Goal: Information Seeking & Learning: Learn about a topic

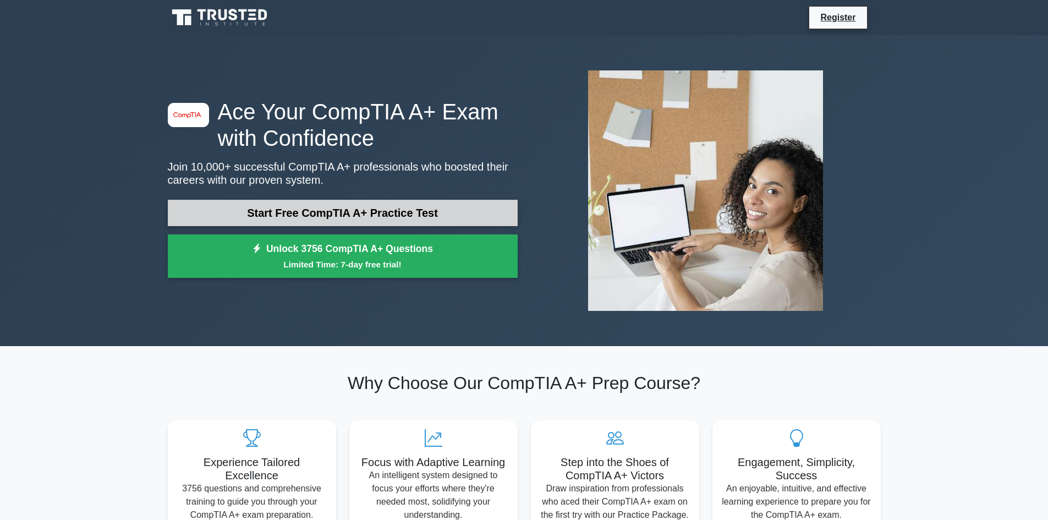
click at [433, 211] on link "Start Free CompTIA A+ Practice Test" at bounding box center [343, 213] width 350 height 26
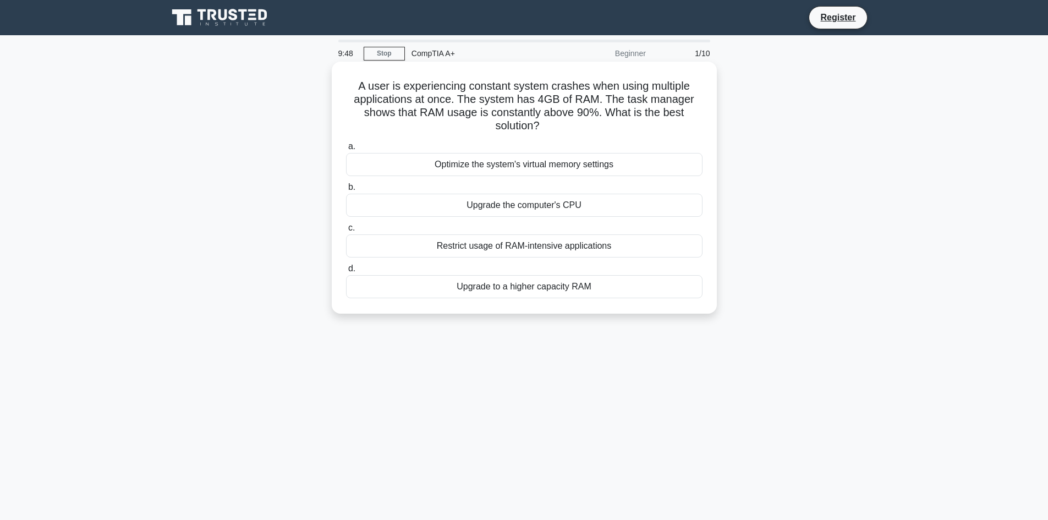
click at [514, 247] on div "Restrict usage of RAM-intensive applications" at bounding box center [524, 245] width 356 height 23
click at [346, 232] on input "c. Restrict usage of RAM-intensive applications" at bounding box center [346, 227] width 0 height 7
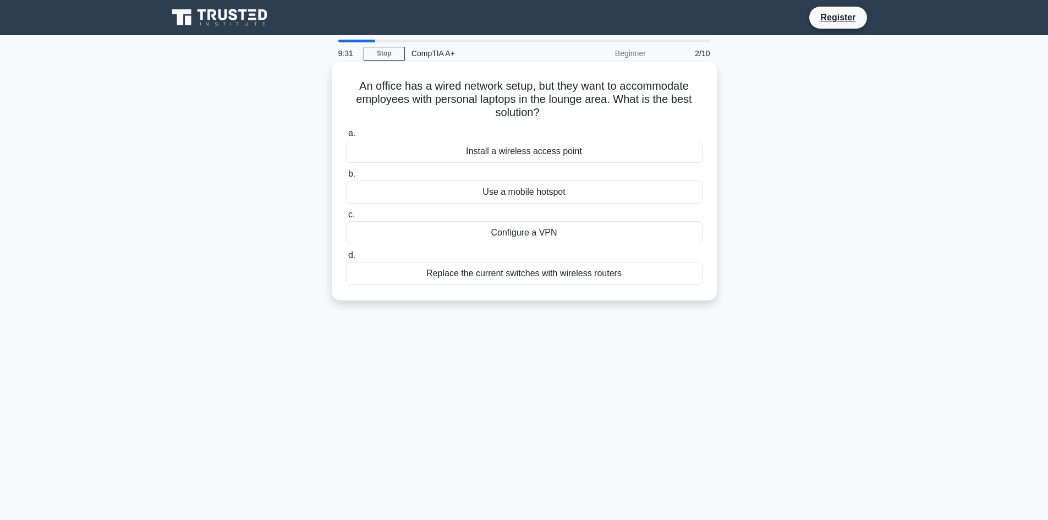
click at [507, 146] on div "Install a wireless access point" at bounding box center [524, 151] width 356 height 23
click at [346, 137] on input "a. Install a wireless access point" at bounding box center [346, 133] width 0 height 7
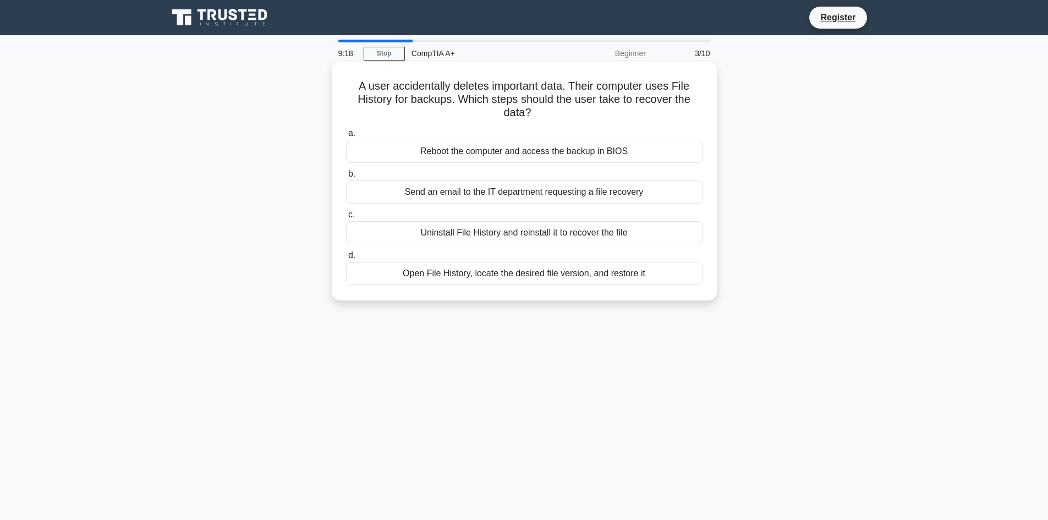
click at [513, 277] on div "Open File History, locate the desired file version, and restore it" at bounding box center [524, 273] width 356 height 23
click at [346, 259] on input "d. Open File History, locate the desired file version, and restore it" at bounding box center [346, 255] width 0 height 7
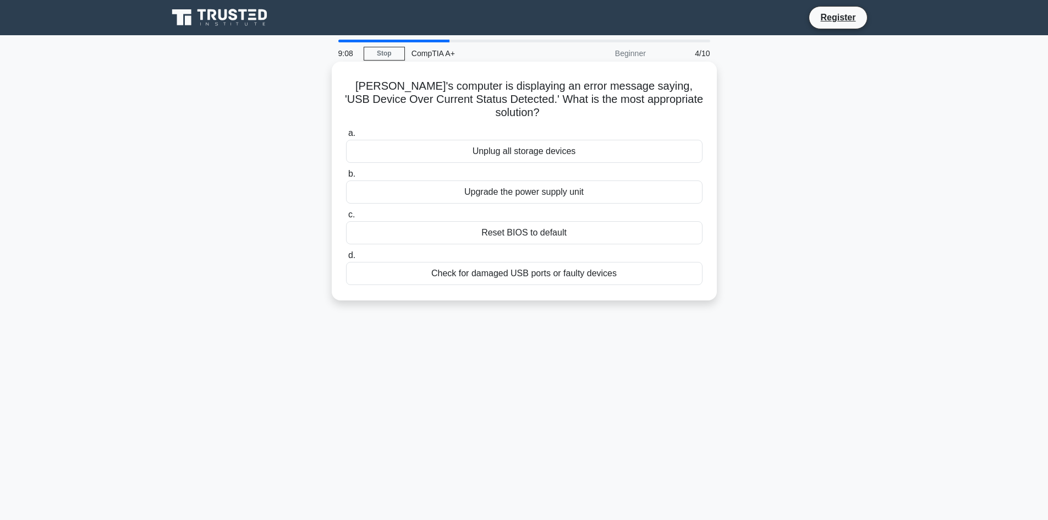
click at [561, 262] on div "Check for damaged USB ports or faulty devices" at bounding box center [524, 273] width 356 height 23
click at [346, 259] on input "d. Check for damaged USB ports or faulty devices" at bounding box center [346, 255] width 0 height 7
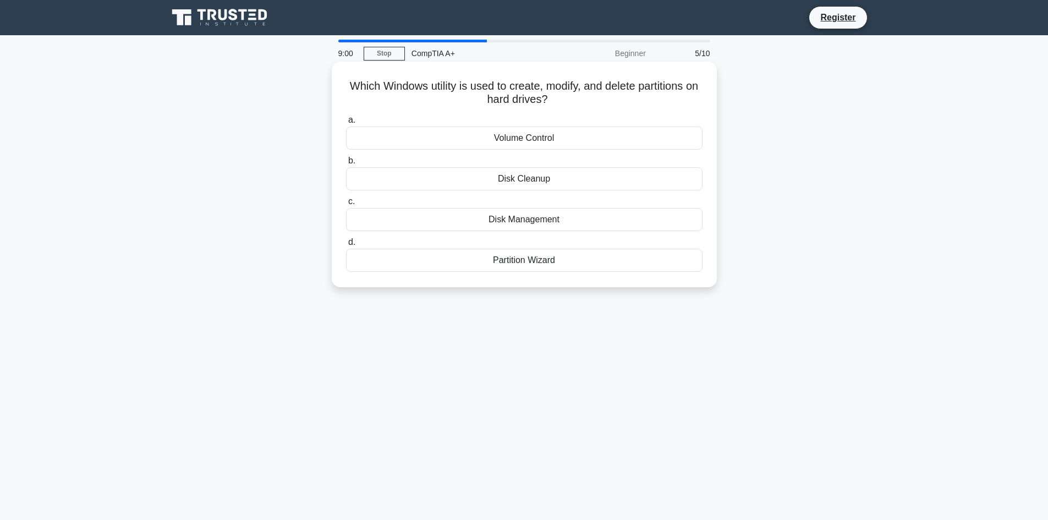
click at [520, 222] on div "Disk Management" at bounding box center [524, 219] width 356 height 23
click at [346, 205] on input "c. Disk Management" at bounding box center [346, 201] width 0 height 7
click at [505, 218] on div "PS/2 port" at bounding box center [524, 219] width 356 height 23
click at [346, 205] on input "c. PS/2 port" at bounding box center [346, 201] width 0 height 7
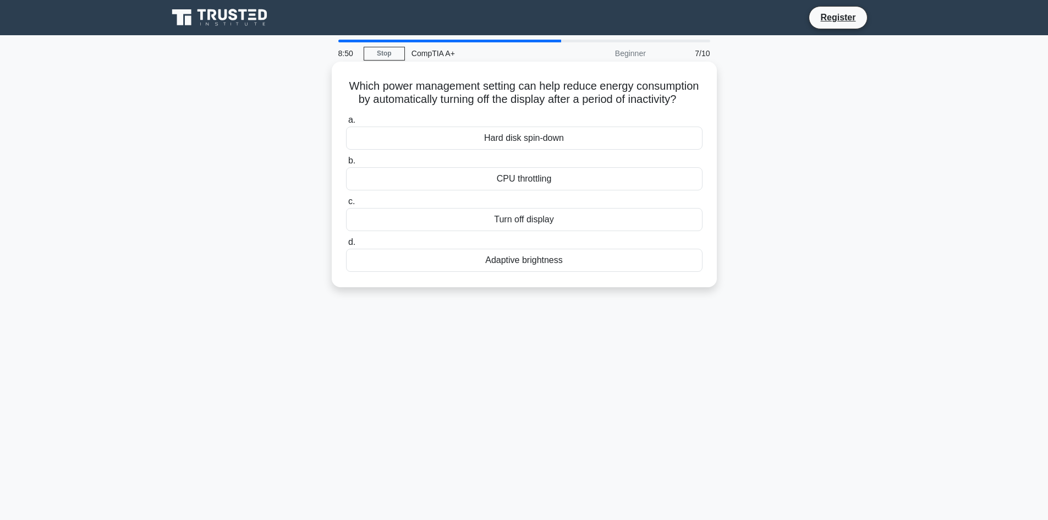
click at [534, 231] on div "Turn off display" at bounding box center [524, 219] width 356 height 23
click at [346, 205] on input "c. Turn off display" at bounding box center [346, 201] width 0 height 7
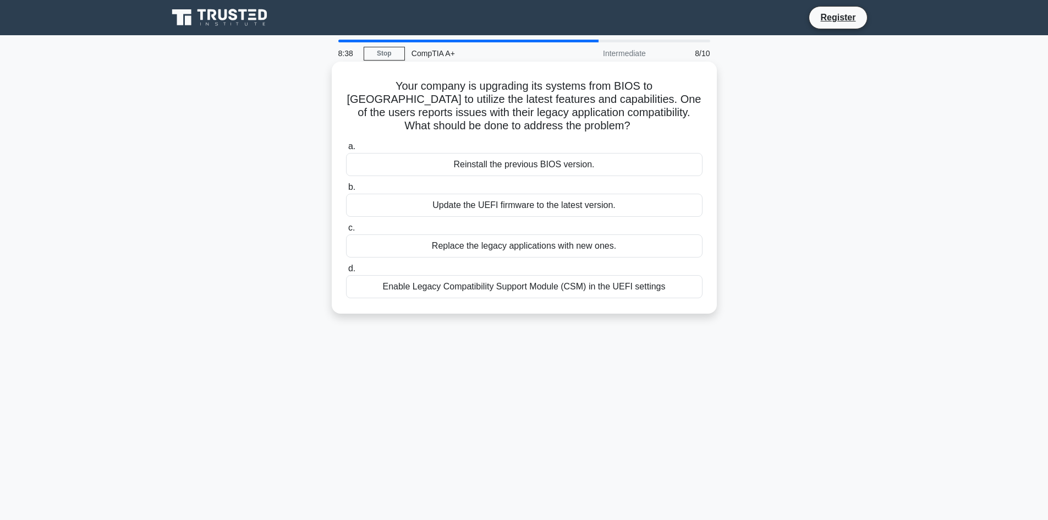
click at [461, 289] on div "Enable Legacy Compatibility Support Module (CSM) in the UEFI settings" at bounding box center [524, 286] width 356 height 23
click at [346, 272] on input "d. Enable Legacy Compatibility Support Module (CSM) in the UEFI settings" at bounding box center [346, 268] width 0 height 7
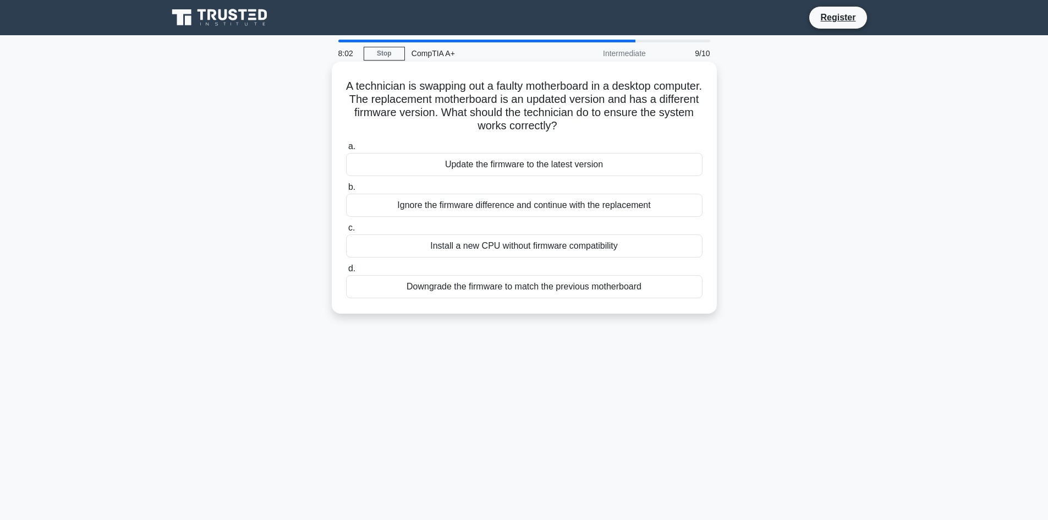
click at [484, 162] on div "Update the firmware to the latest version" at bounding box center [524, 164] width 356 height 23
click at [346, 150] on input "a. Update the firmware to the latest version" at bounding box center [346, 146] width 0 height 7
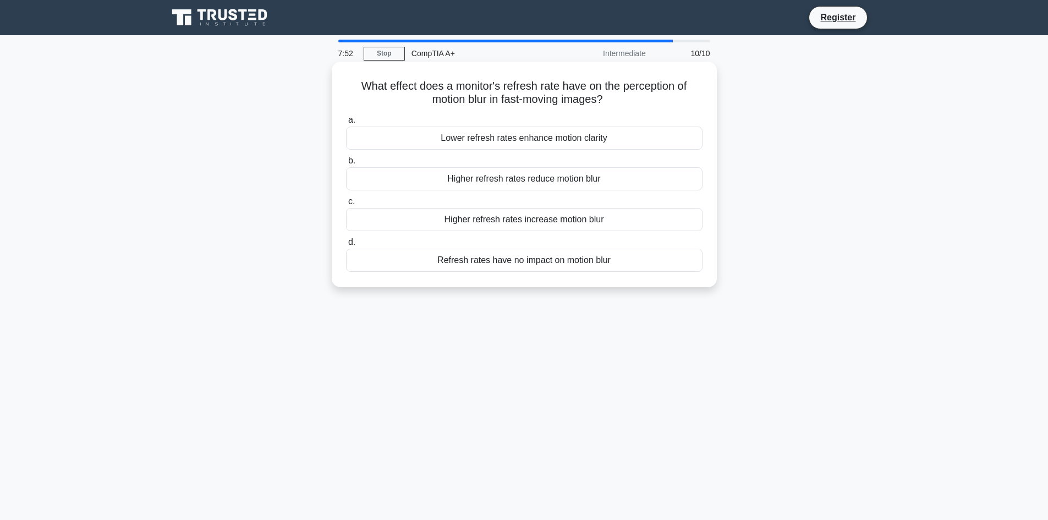
click at [581, 266] on div "Refresh rates have no impact on motion blur" at bounding box center [524, 260] width 356 height 23
click at [346, 246] on input "d. Refresh rates have no impact on motion blur" at bounding box center [346, 242] width 0 height 7
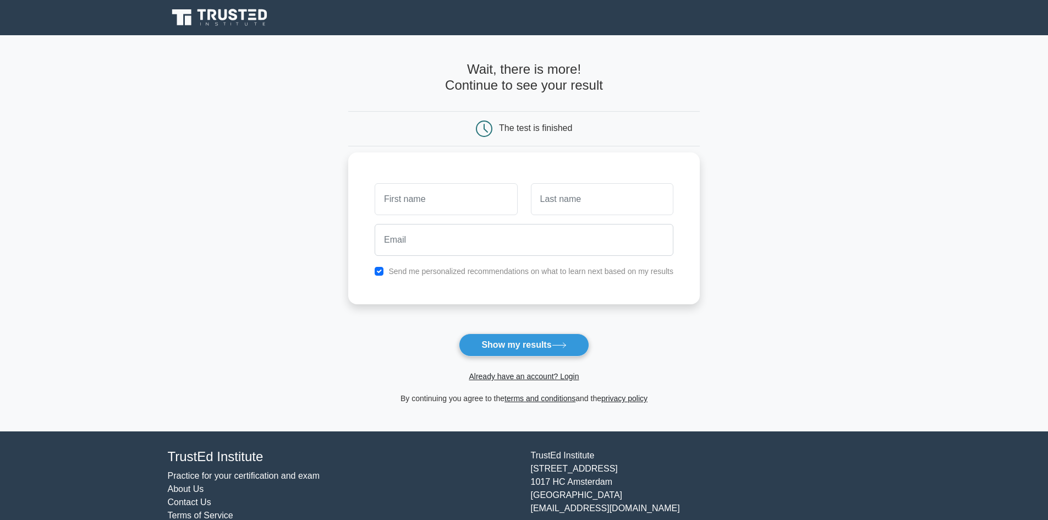
click at [448, 208] on input "text" at bounding box center [446, 199] width 142 height 32
click at [409, 269] on label "Send me personalized recommendations on what to learn next based on my results" at bounding box center [530, 271] width 285 height 9
click at [384, 269] on div "Send me personalized recommendations on what to learn next based on my results" at bounding box center [524, 271] width 312 height 13
click at [379, 269] on input "checkbox" at bounding box center [379, 271] width 9 height 9
checkbox input "false"
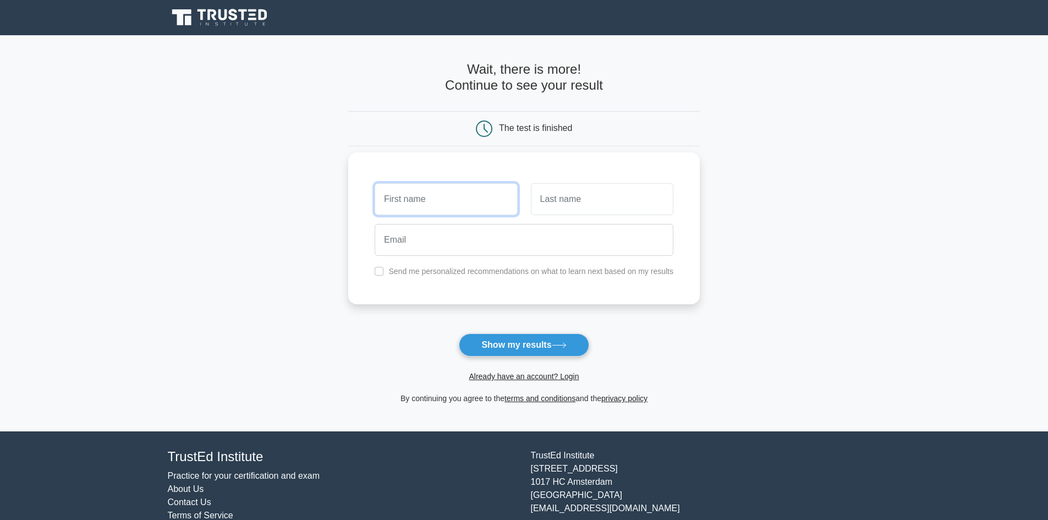
click at [437, 205] on input "text" at bounding box center [446, 199] width 142 height 32
click at [437, 201] on input "text" at bounding box center [446, 199] width 142 height 32
type input "[PERSON_NAME]"
click at [585, 212] on input "text" at bounding box center [602, 199] width 142 height 32
type input "Theo"
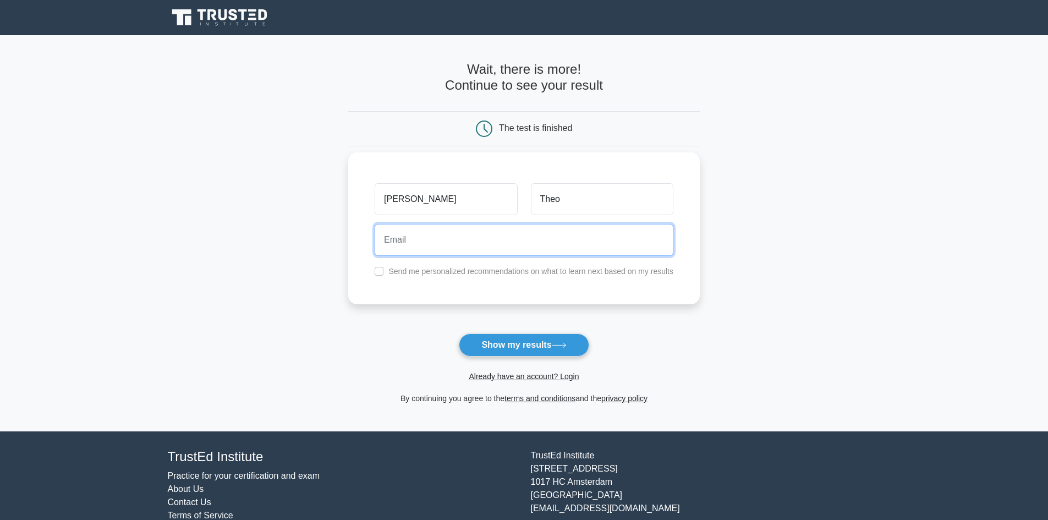
click at [540, 229] on input "email" at bounding box center [524, 240] width 299 height 32
type input "mydefaultemail70@gmail.com"
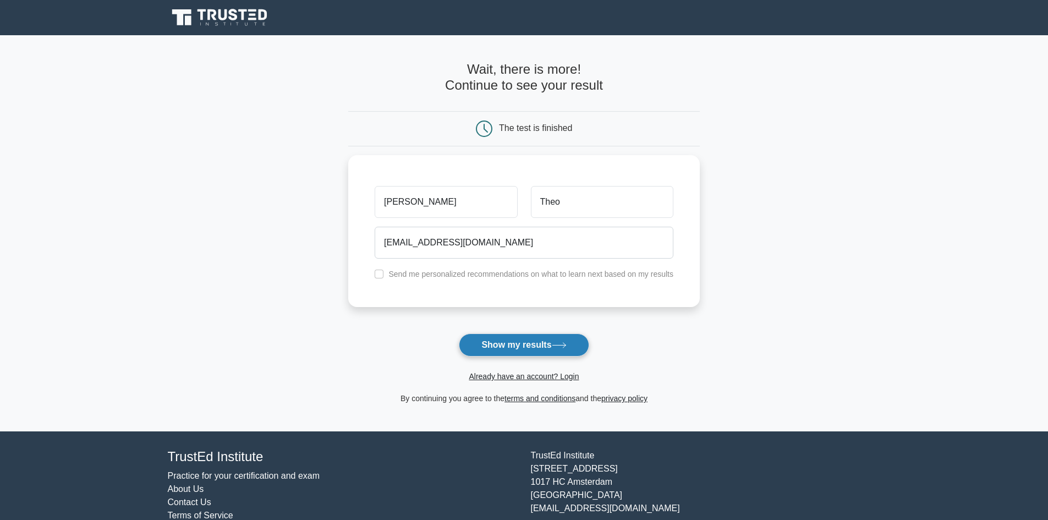
click at [555, 347] on icon at bounding box center [559, 345] width 15 height 6
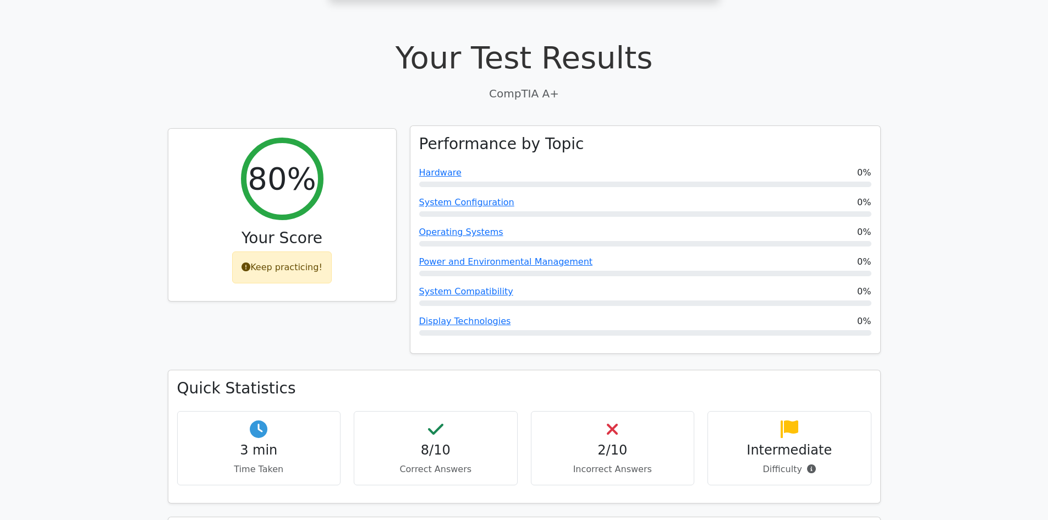
scroll to position [275, 0]
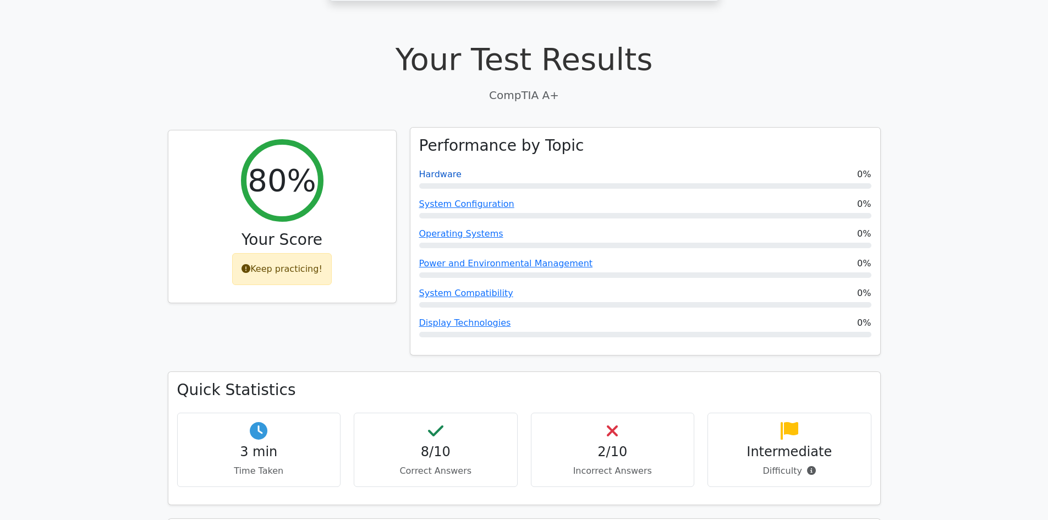
click at [442, 169] on link "Hardware" at bounding box center [440, 174] width 42 height 10
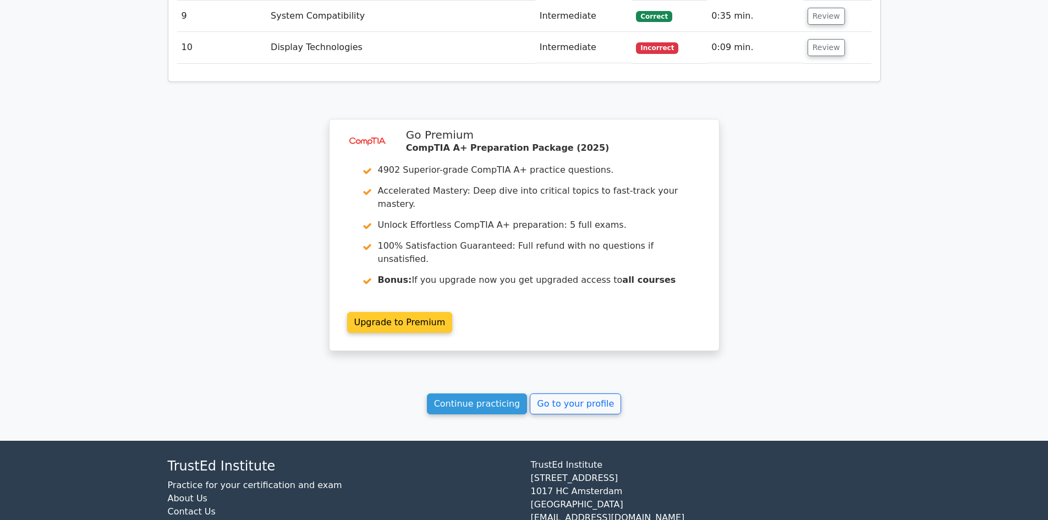
scroll to position [1507, 0]
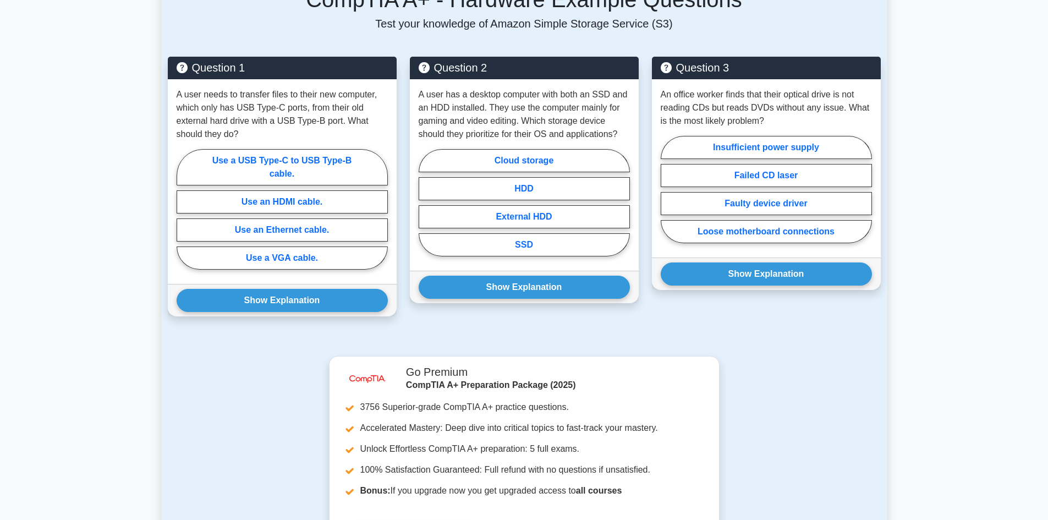
scroll to position [880, 0]
